Goal: Transaction & Acquisition: Purchase product/service

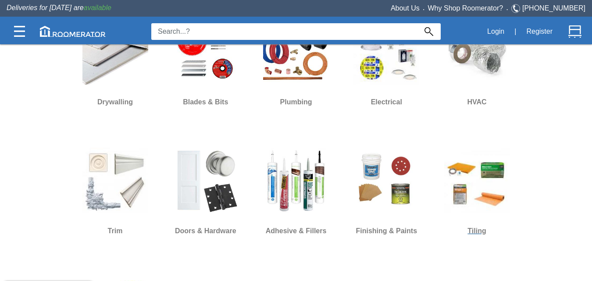
scroll to position [614, 0]
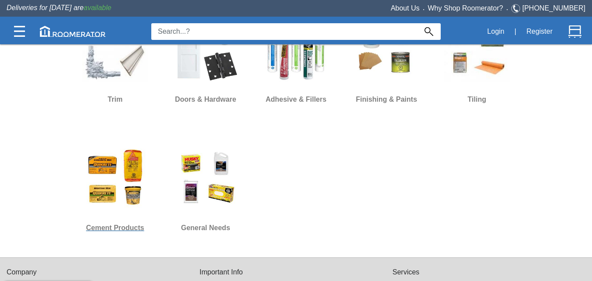
click at [104, 191] on img at bounding box center [115, 178] width 66 height 66
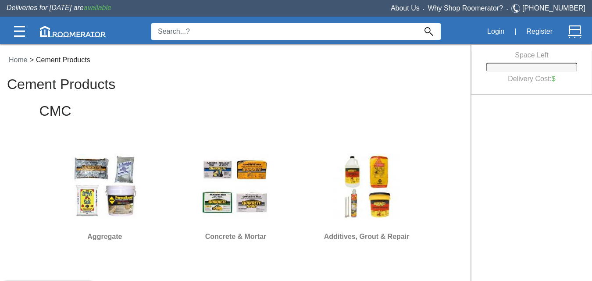
scroll to position [132, 0]
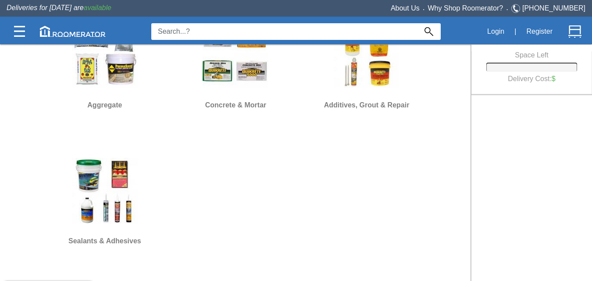
click at [95, 181] on img at bounding box center [105, 191] width 66 height 66
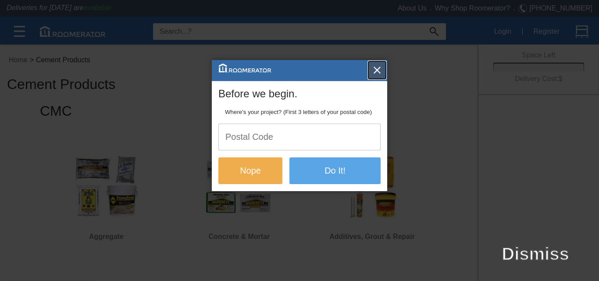
click at [379, 70] on img "button" at bounding box center [377, 70] width 9 height 9
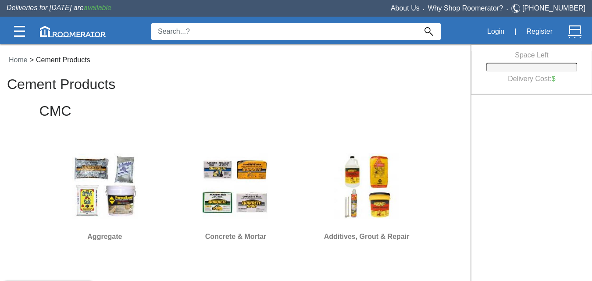
scroll to position [219, 0]
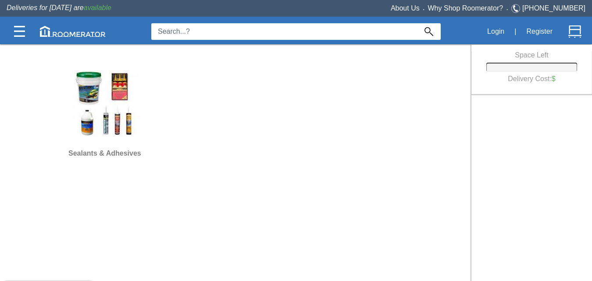
click at [113, 143] on link "Sealants & Adhesives" at bounding box center [105, 112] width 124 height 96
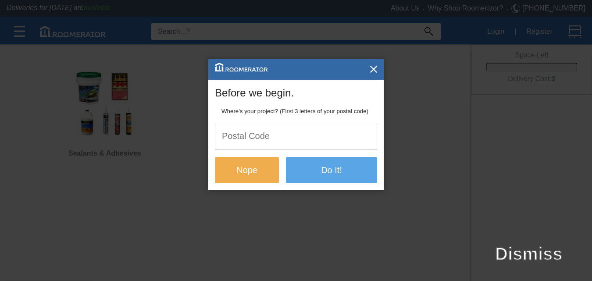
scroll to position [0, 0]
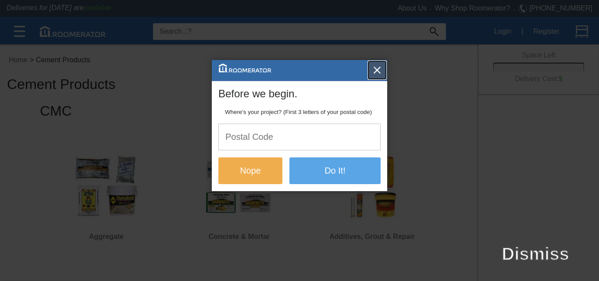
click at [385, 70] on button "button" at bounding box center [378, 70] width 18 height 18
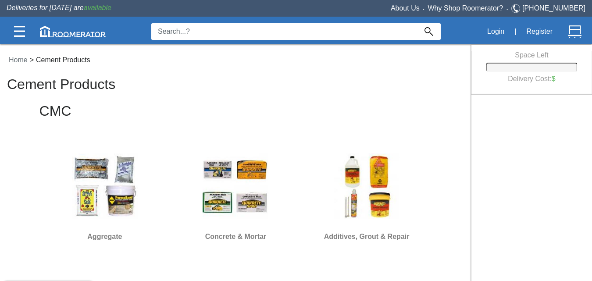
scroll to position [697, 0]
